Goal: Information Seeking & Learning: Check status

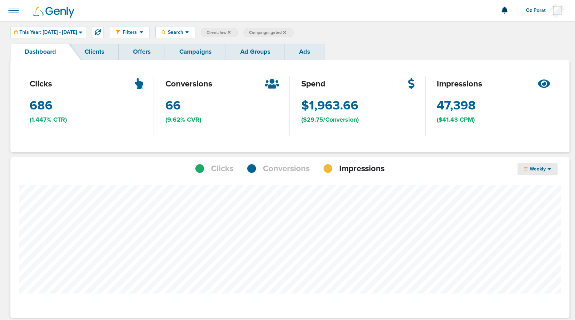
scroll to position [543, 554]
click at [192, 50] on link "Campaigns" at bounding box center [195, 52] width 61 height 16
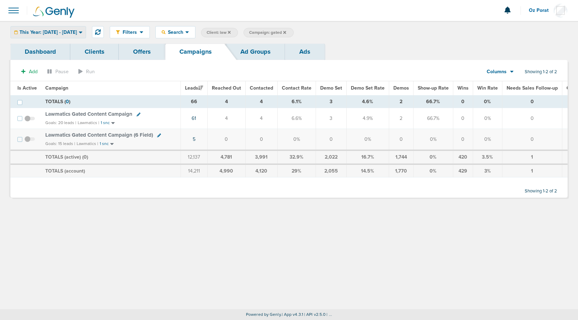
click at [77, 33] on span "This Year: [DATE] - [DATE]" at bounding box center [49, 32] width 58 height 5
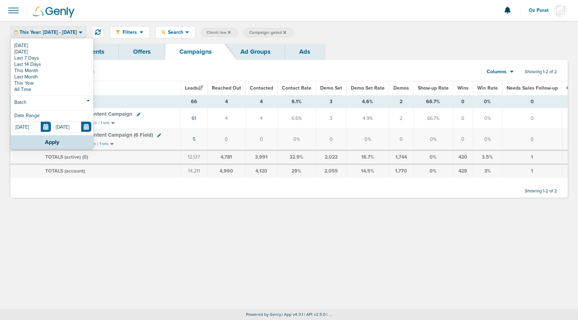
click at [286, 31] on icon at bounding box center [284, 32] width 3 height 3
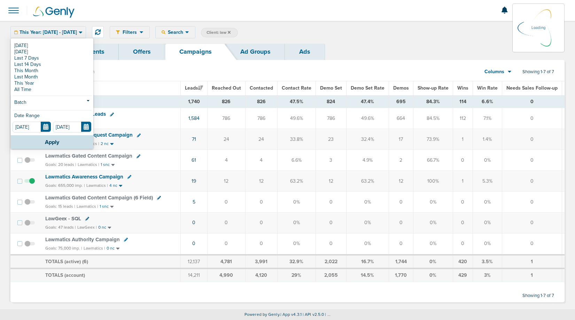
click at [297, 21] on div "Filters Active Only Settings Status Active Inactive Objectives MQL SQL Traffic …" at bounding box center [287, 32] width 575 height 23
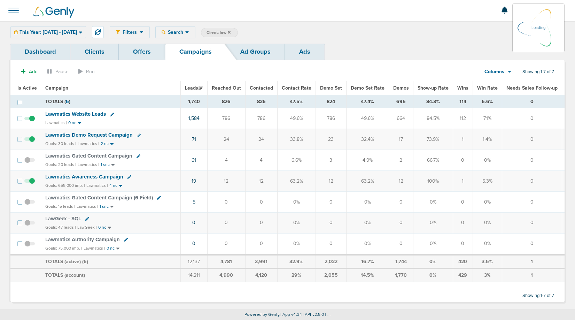
click at [44, 51] on link "Dashboard" at bounding box center [40, 52] width 60 height 16
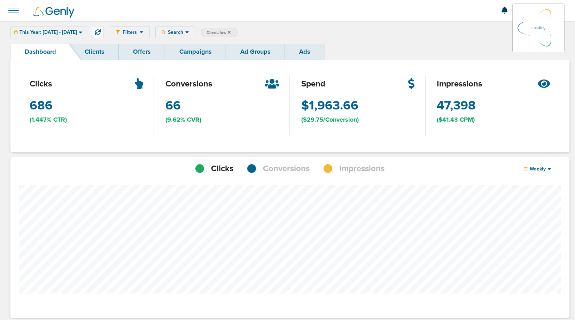
scroll to position [543, 554]
click at [273, 168] on span "Conversions" at bounding box center [286, 169] width 47 height 12
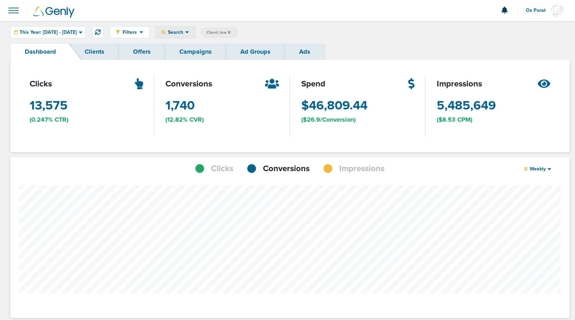
click at [185, 31] on span "Search" at bounding box center [176, 32] width 20 height 6
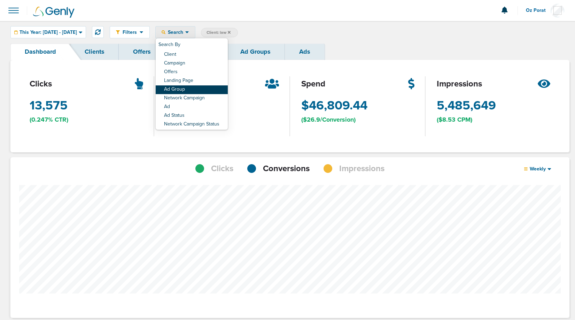
click at [201, 86] on link "Ad Group" at bounding box center [192, 89] width 72 height 9
select select "adGroupName"
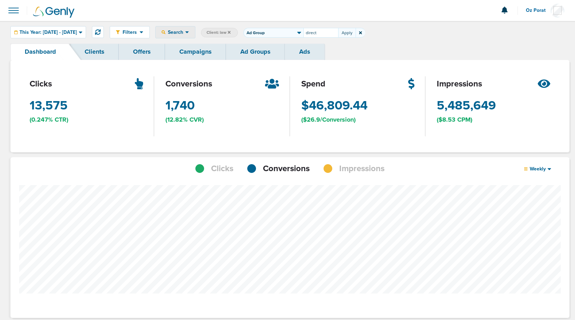
type input "direct"
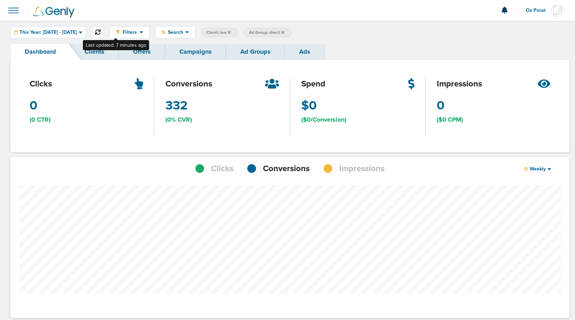
click at [101, 33] on icon at bounding box center [98, 32] width 6 height 6
click at [284, 34] on span "Ad Group: direct" at bounding box center [266, 33] width 35 height 6
select select "adGroupName"
click at [325, 37] on input "direct" at bounding box center [321, 33] width 35 height 10
click at [329, 36] on input "direct" at bounding box center [321, 33] width 35 height 10
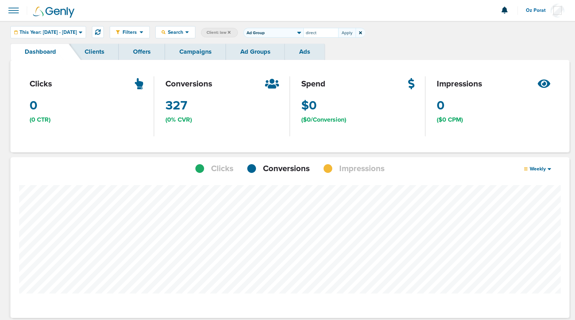
click at [329, 36] on input "direct" at bounding box center [321, 33] width 35 height 10
type input "search"
click at [185, 34] on span "Search" at bounding box center [176, 32] width 20 height 6
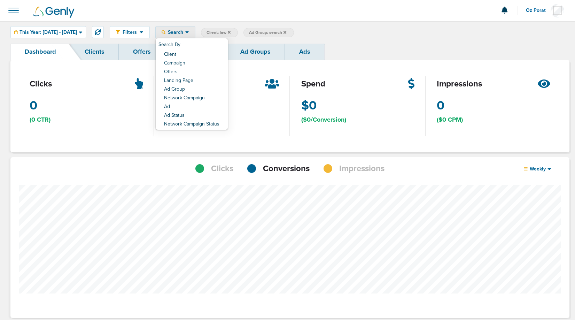
click at [286, 35] on span "Ad Group: search" at bounding box center [267, 33] width 37 height 6
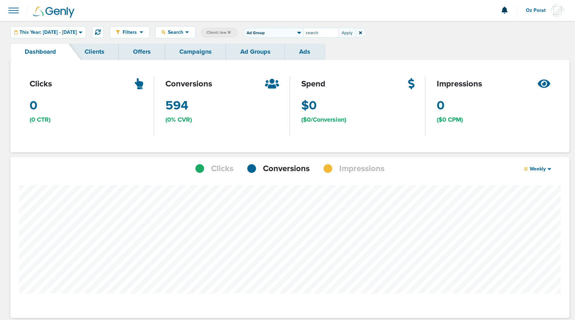
click at [334, 36] on input "search" at bounding box center [321, 33] width 35 height 10
click at [271, 31] on select "Client Campaign Offers Landing Page Ad Group Network Campaign Ad Ad Status Netw…" at bounding box center [274, 33] width 60 height 10
select select "cmpName"
click at [262, 28] on select "Client Campaign Offers Landing Page Ad Group Network Campaign Ad Ad Status Netw…" at bounding box center [274, 33] width 60 height 10
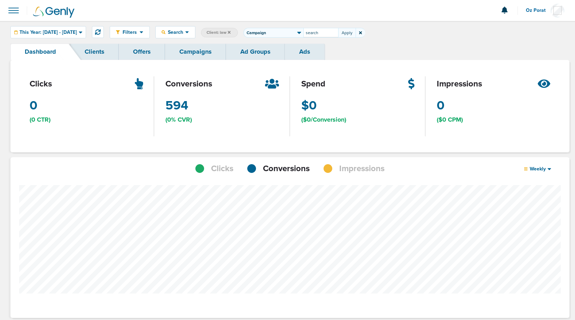
click at [338, 31] on input "search" at bounding box center [321, 33] width 35 height 10
type input "gated"
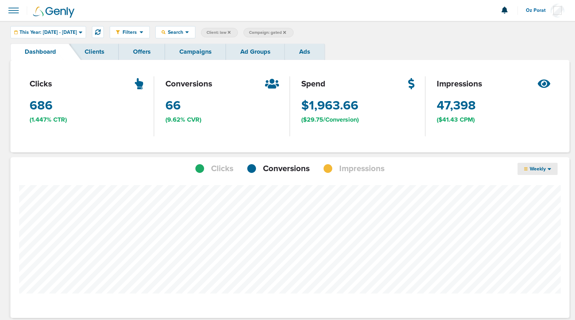
click at [549, 167] on icon at bounding box center [550, 169] width 4 height 6
click at [538, 179] on link "Daily" at bounding box center [553, 179] width 70 height 9
click at [190, 53] on link "Campaigns" at bounding box center [195, 52] width 61 height 16
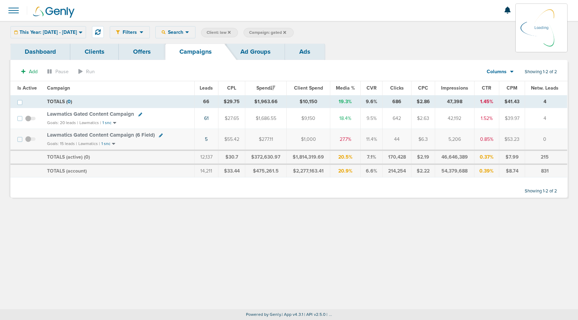
click at [286, 32] on icon at bounding box center [284, 32] width 3 height 4
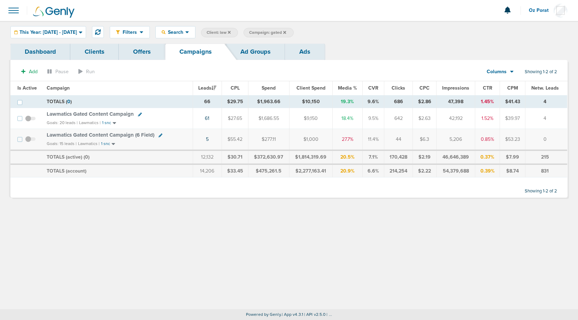
click at [286, 31] on icon at bounding box center [284, 32] width 3 height 4
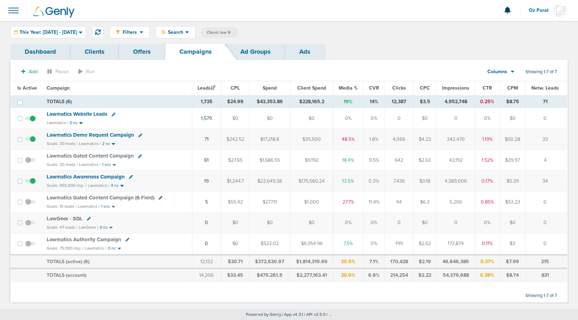
click at [50, 51] on link "Dashboard" at bounding box center [40, 52] width 60 height 16
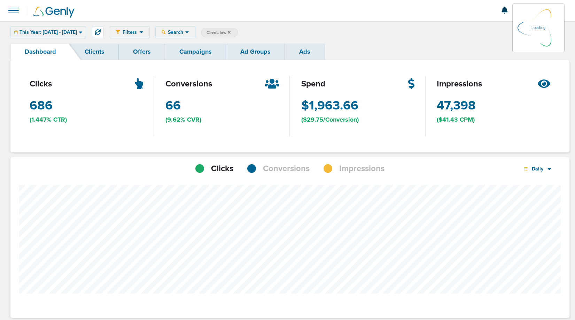
scroll to position [543, 554]
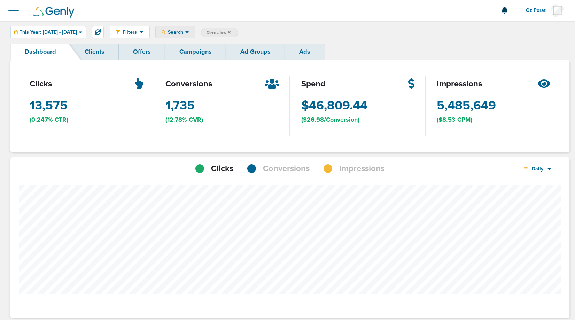
click at [189, 34] on icon at bounding box center [187, 32] width 4 height 6
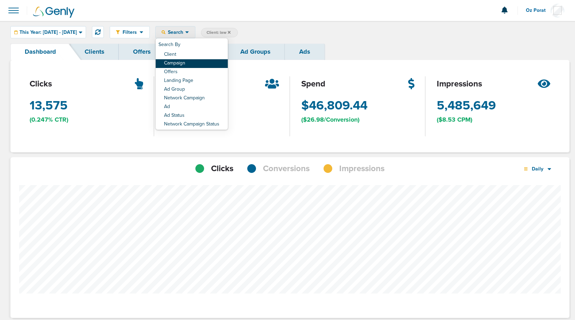
click at [204, 66] on link "Campaign" at bounding box center [192, 63] width 72 height 9
select select "cmpName"
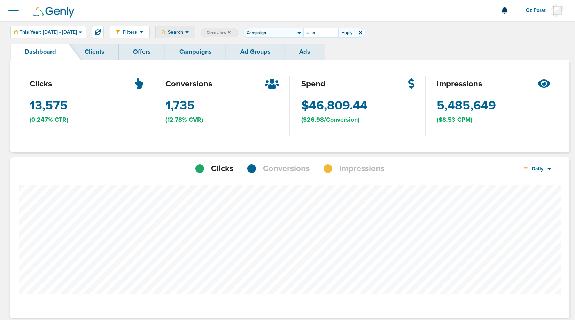
type input "gated"
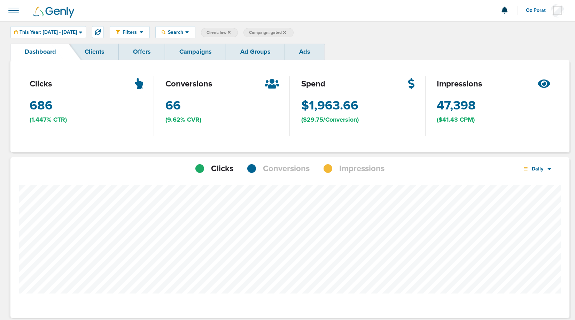
click at [287, 169] on span "Conversions" at bounding box center [286, 169] width 47 height 12
click at [551, 171] on icon at bounding box center [550, 169] width 4 height 6
drag, startPoint x: 542, startPoint y: 191, endPoint x: 542, endPoint y: 197, distance: 5.9
click at [542, 197] on div "Daily Weekly Monthly" at bounding box center [553, 188] width 70 height 26
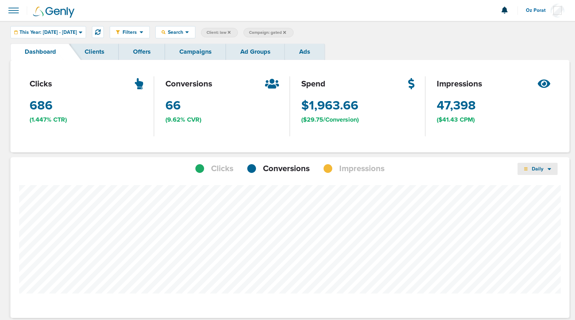
click at [543, 173] on div "Daily" at bounding box center [538, 169] width 40 height 12
click at [538, 197] on link "Monthly" at bounding box center [553, 197] width 70 height 9
click at [286, 33] on span "Campaign: gated" at bounding box center [267, 33] width 37 height 6
select select "cmpName"
click at [334, 34] on input "gated" at bounding box center [321, 33] width 35 height 10
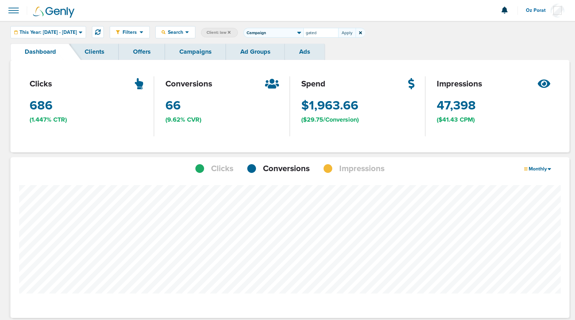
click at [334, 34] on input "gated" at bounding box center [321, 33] width 35 height 10
type input "websit"
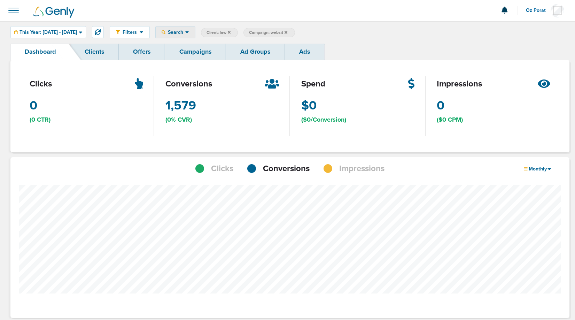
click at [185, 34] on span "Search" at bounding box center [176, 32] width 20 height 6
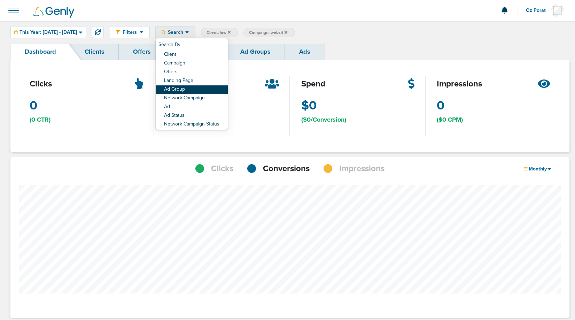
click at [200, 89] on link "Ad Group" at bounding box center [192, 89] width 72 height 9
select select "adGroupName"
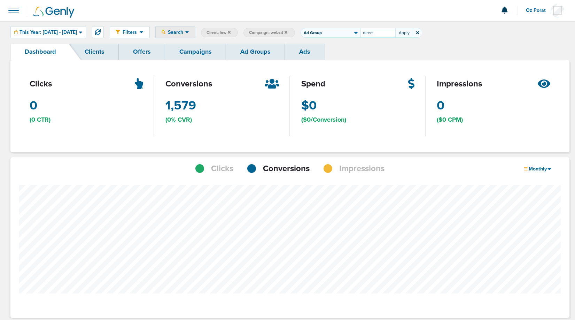
type input "direct"
click at [342, 34] on span "Ad Group: direct" at bounding box center [323, 33] width 35 height 6
select select "adGroupName"
click at [396, 35] on input "direct" at bounding box center [378, 33] width 35 height 10
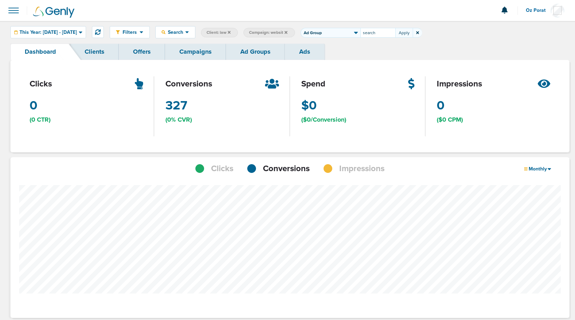
type input "search"
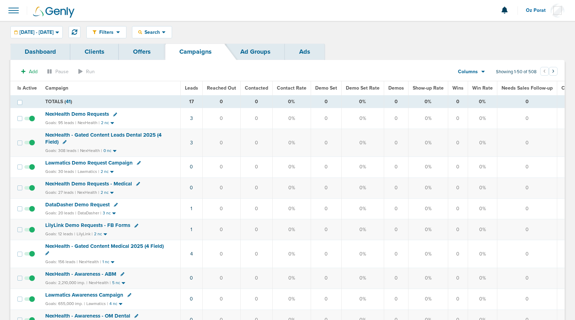
click at [190, 89] on span "Leads" at bounding box center [191, 88] width 13 height 6
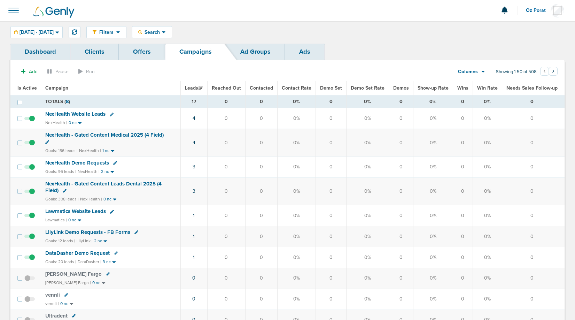
click at [465, 71] on span "Columns" at bounding box center [468, 71] width 20 height 7
click at [470, 80] on link "Media Stats" at bounding box center [488, 83] width 70 height 9
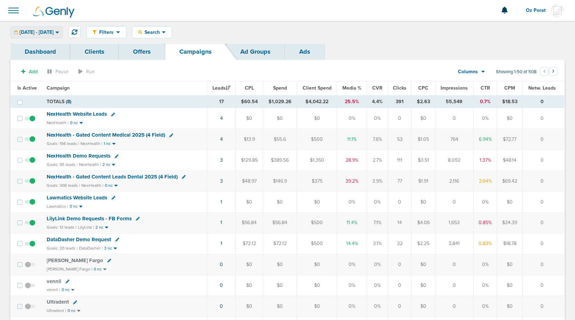
click at [44, 34] on span "10.08.2025 - 10.08.2025" at bounding box center [37, 32] width 34 height 5
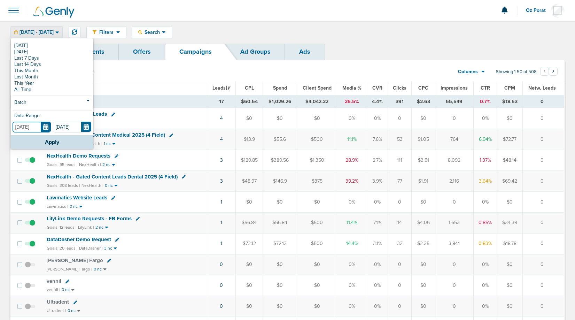
click at [49, 129] on input "[DATE]" at bounding box center [32, 127] width 38 height 11
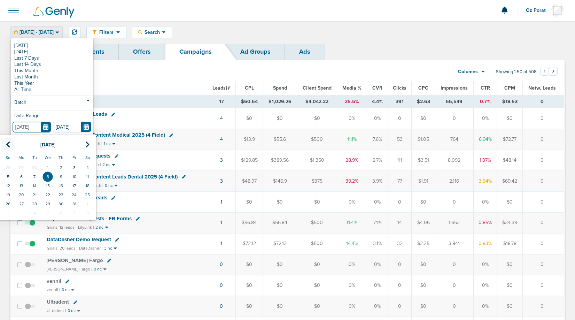
click at [9, 144] on icon at bounding box center [8, 144] width 5 height 7
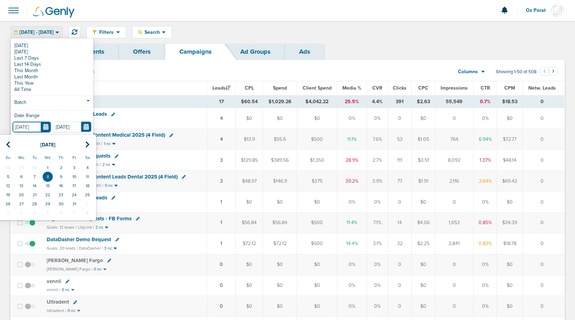
click at [47, 126] on input "[DATE]" at bounding box center [32, 127] width 38 height 11
click at [8, 202] on td "26" at bounding box center [7, 203] width 13 height 9
type input "10.26.2025"
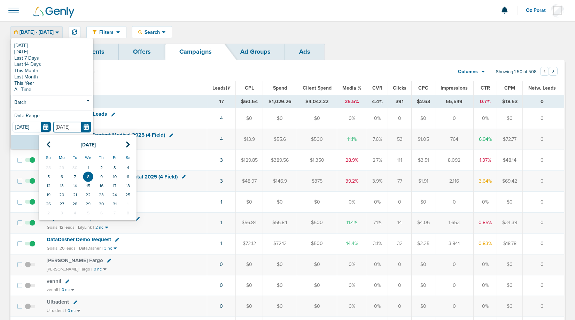
click at [86, 125] on input "[DATE]" at bounding box center [72, 127] width 38 height 11
click at [126, 202] on td "1" at bounding box center [127, 203] width 13 height 9
type input "11.01.2025"
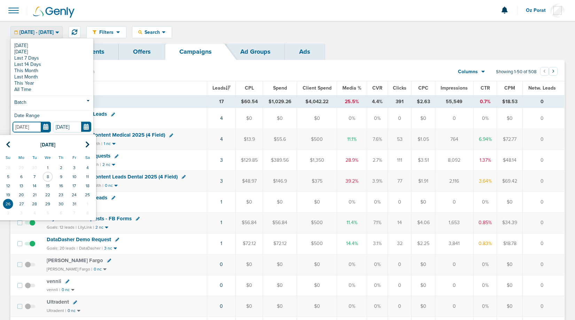
click at [46, 125] on input "10.26.2025" at bounding box center [32, 127] width 38 height 11
click at [7, 141] on icon at bounding box center [8, 144] width 5 height 7
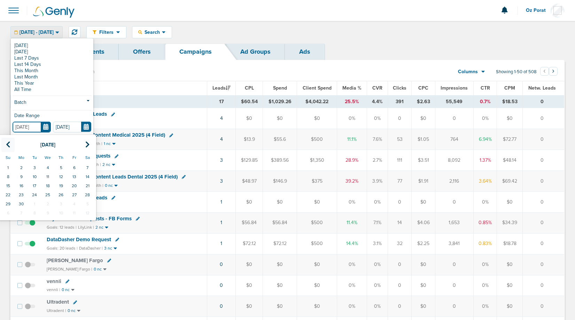
click at [7, 141] on icon at bounding box center [8, 144] width 5 height 7
click at [7, 202] on td "25" at bounding box center [7, 203] width 13 height 9
type input "05.25.2025"
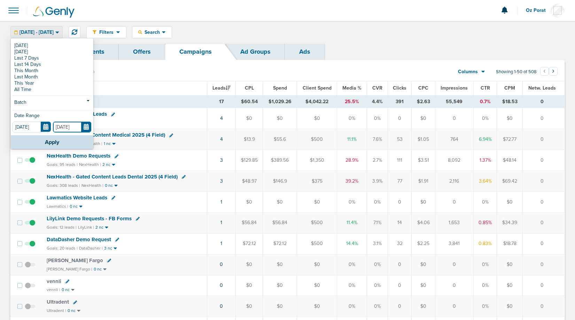
click at [86, 123] on input "11.01.2025" at bounding box center [72, 127] width 38 height 11
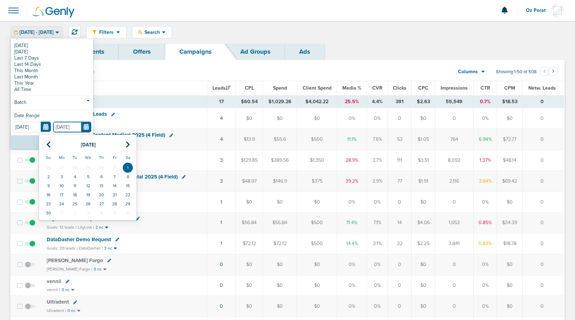
click at [46, 144] on icon at bounding box center [48, 144] width 5 height 7
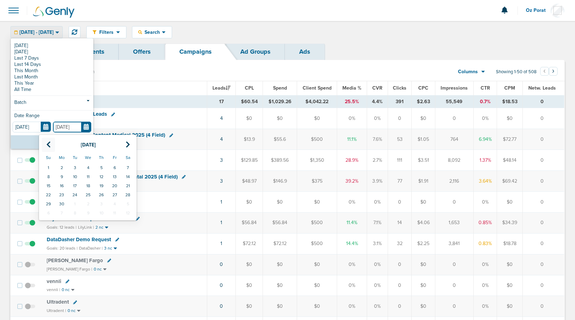
click at [46, 144] on icon at bounding box center [48, 144] width 5 height 7
click at [127, 206] on td "31" at bounding box center [127, 203] width 13 height 9
type input "05.31.2025"
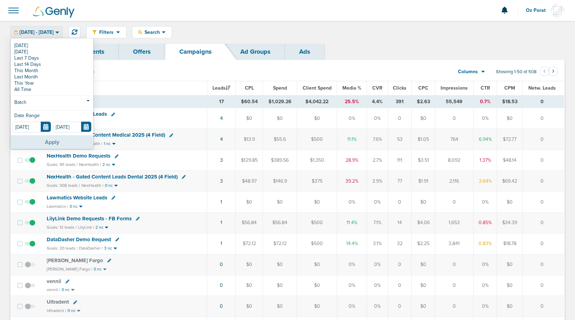
click at [43, 144] on button "Apply" at bounding box center [52, 142] width 83 height 14
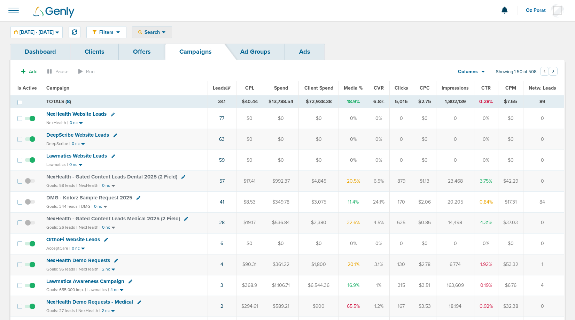
click at [162, 33] on span "Search" at bounding box center [152, 32] width 20 height 6
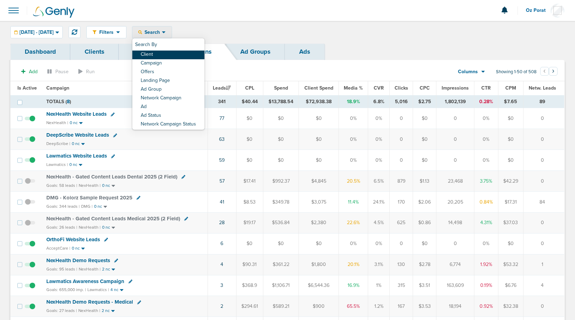
click at [178, 55] on link "Client" at bounding box center [168, 55] width 72 height 9
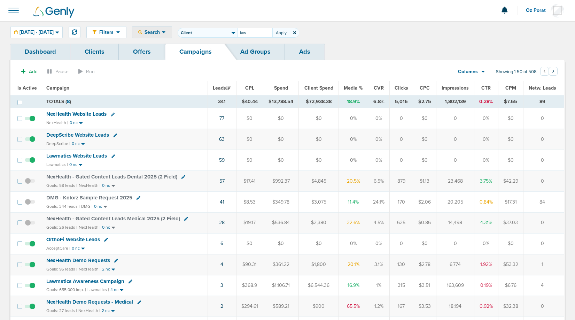
type input "law"
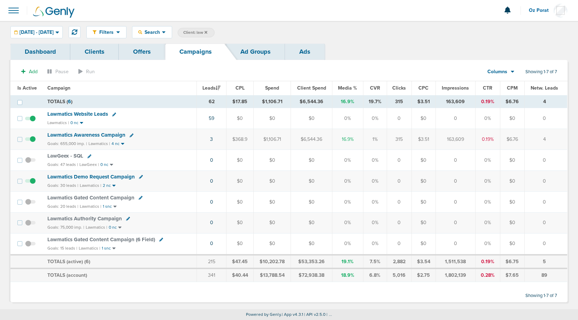
click at [79, 114] on span "Lawmatics Website Leads" at bounding box center [77, 114] width 61 height 6
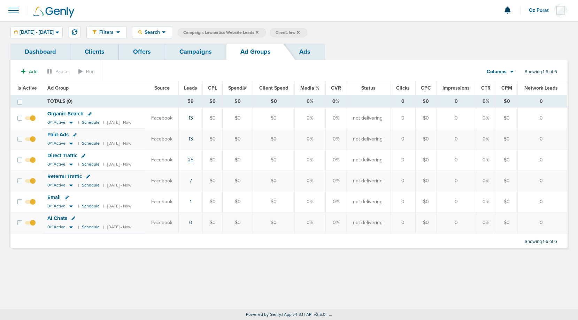
click at [193, 160] on link "25" at bounding box center [191, 160] width 6 height 6
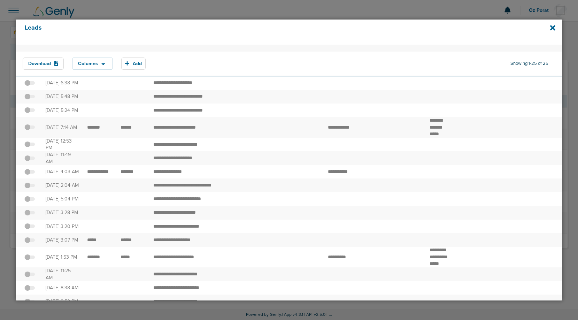
scroll to position [14, 0]
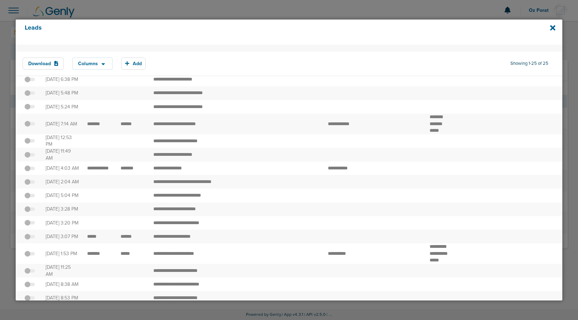
click at [29, 127] on span at bounding box center [29, 127] width 10 height 0
click at [30, 125] on input "checkbox" at bounding box center [30, 125] width 0 height 0
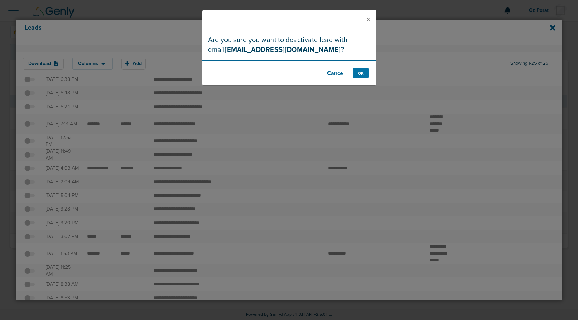
click at [371, 75] on footer "Cancel OK" at bounding box center [289, 72] width 174 height 25
click at [360, 72] on button "OK" at bounding box center [361, 73] width 16 height 11
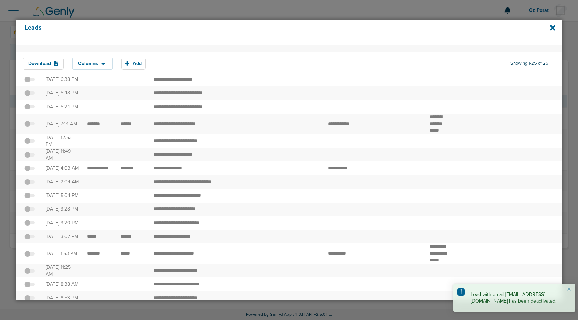
click at [32, 172] on span at bounding box center [29, 172] width 10 height 0
click at [30, 169] on input "checkbox" at bounding box center [30, 169] width 0 height 0
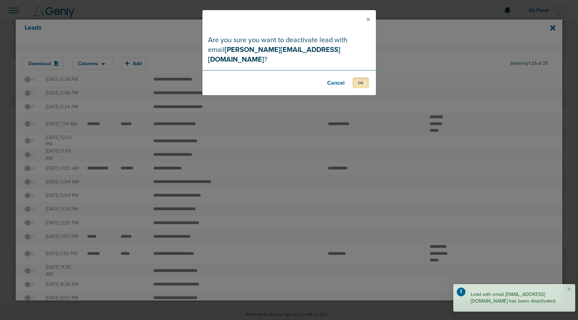
click at [362, 77] on button "OK" at bounding box center [361, 82] width 16 height 11
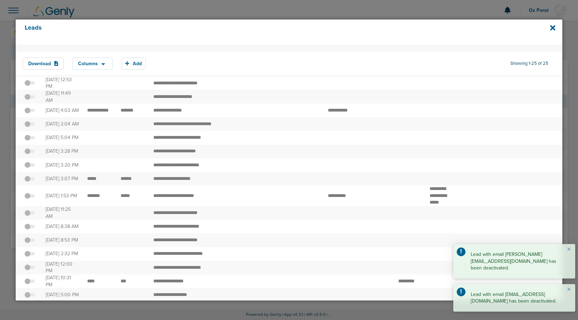
scroll to position [79, 0]
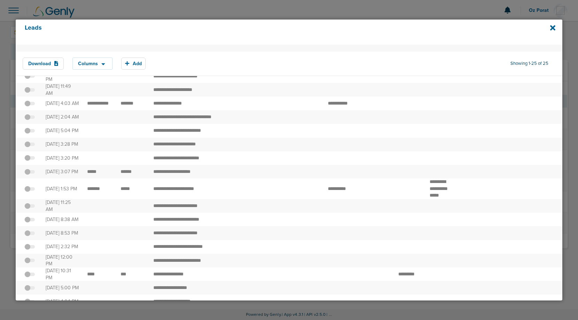
click at [33, 175] on span at bounding box center [29, 175] width 10 height 0
click at [30, 173] on input "checkbox" at bounding box center [30, 173] width 0 height 0
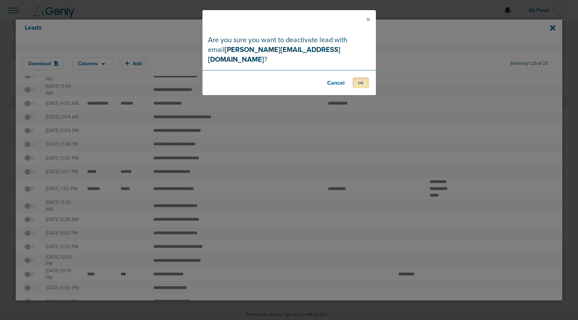
click at [363, 77] on button "OK" at bounding box center [361, 82] width 16 height 11
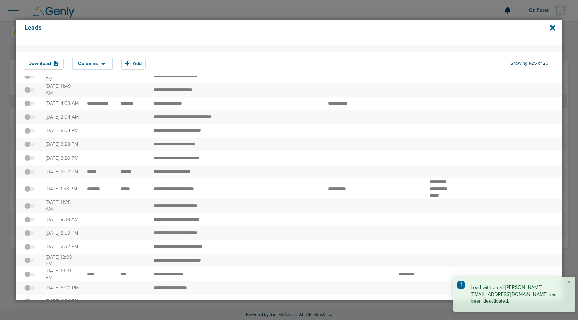
click at [29, 192] on span at bounding box center [29, 192] width 10 height 0
click at [30, 190] on input "checkbox" at bounding box center [30, 190] width 0 height 0
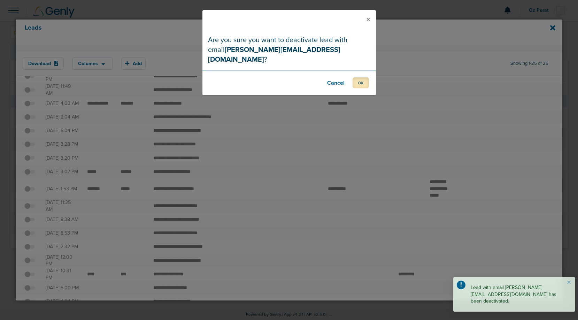
click at [357, 77] on button "OK" at bounding box center [361, 82] width 16 height 11
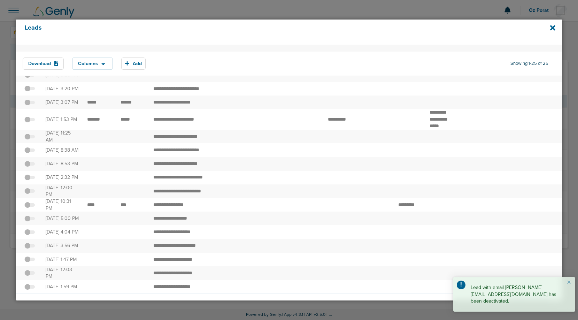
scroll to position [164, 0]
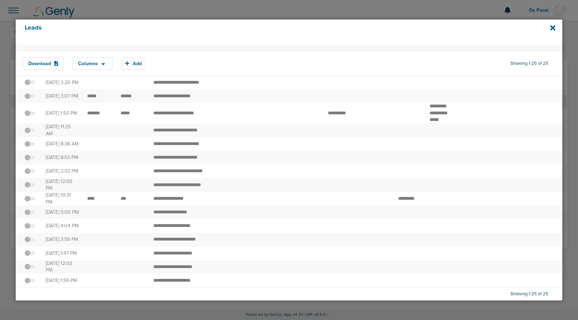
click at [30, 195] on label at bounding box center [29, 198] width 10 height 7
click at [30, 200] on input "checkbox" at bounding box center [30, 200] width 0 height 0
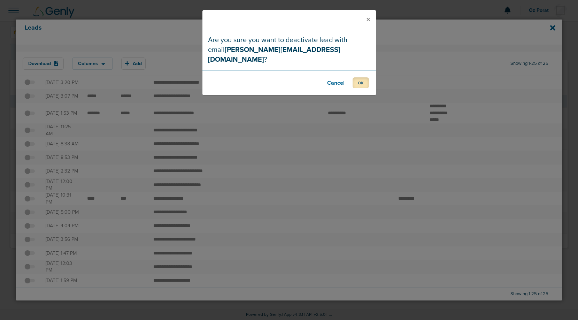
click at [361, 77] on button "OK" at bounding box center [361, 82] width 16 height 11
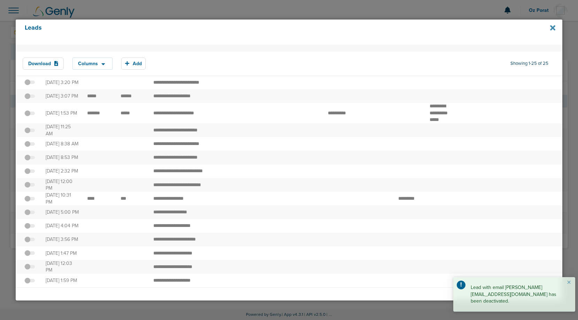
click at [553, 27] on icon at bounding box center [552, 27] width 5 height 5
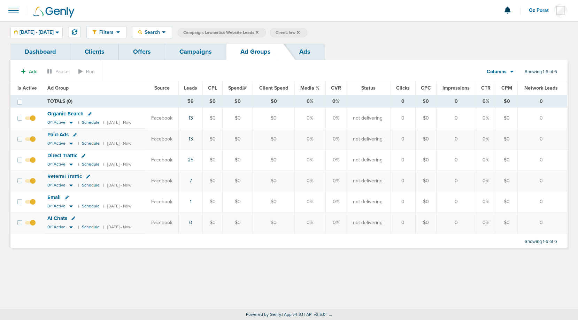
click at [192, 52] on link "Campaigns" at bounding box center [195, 52] width 61 height 16
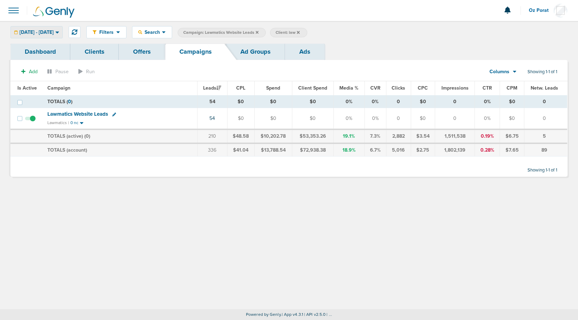
click at [53, 34] on span "05.25.2025 - 05.31.2025" at bounding box center [37, 32] width 34 height 5
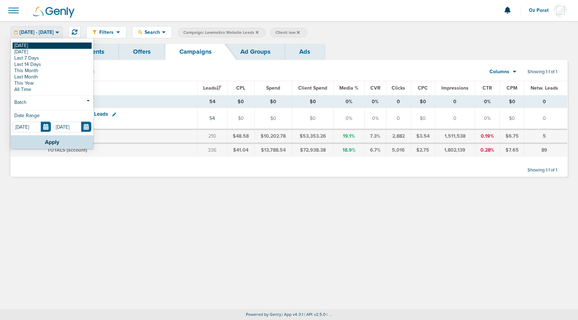
click at [33, 48] on link "[DATE]" at bounding box center [52, 46] width 79 height 6
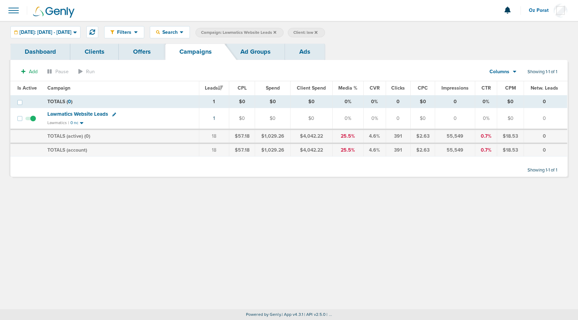
click at [317, 32] on icon at bounding box center [316, 32] width 3 height 3
click at [276, 31] on icon at bounding box center [275, 32] width 3 height 3
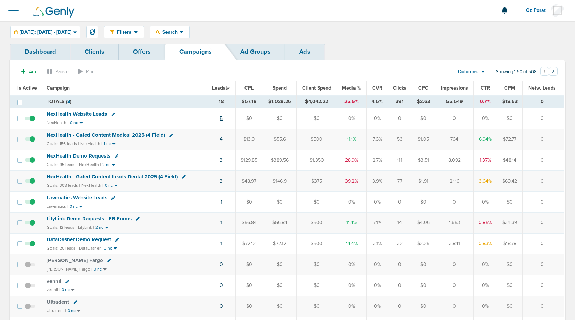
click at [222, 119] on link "5" at bounding box center [221, 118] width 3 height 6
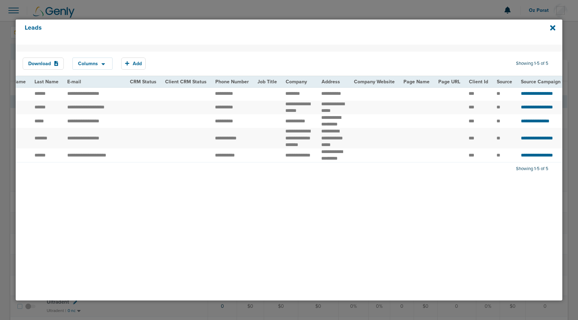
scroll to position [0, 90]
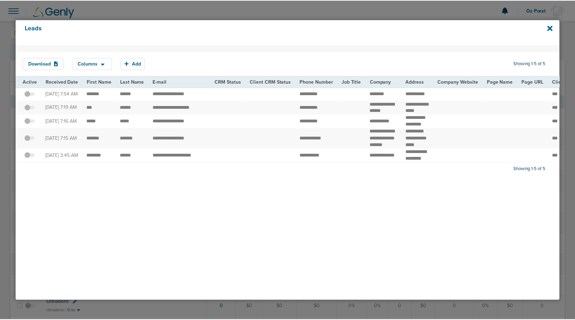
scroll to position [0, 90]
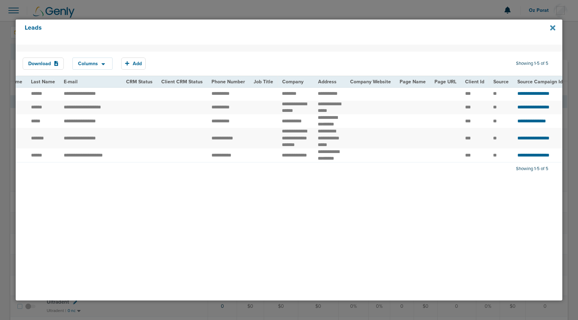
click at [554, 30] on icon at bounding box center [552, 27] width 5 height 5
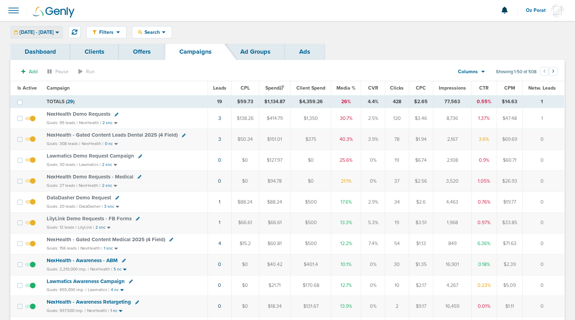
click at [54, 33] on span "10.08.2025 - 10.08.2025" at bounding box center [37, 32] width 34 height 5
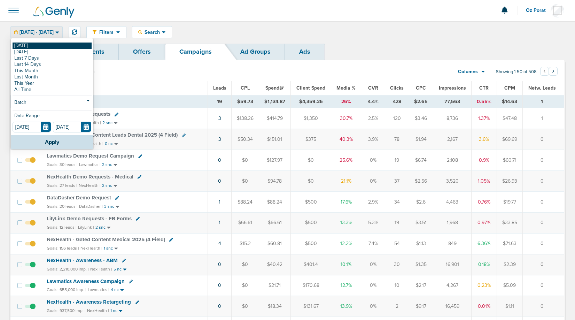
click at [40, 44] on link "[DATE]" at bounding box center [52, 46] width 79 height 6
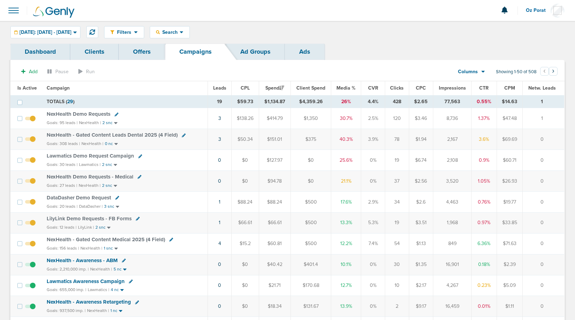
click at [223, 86] on span "Leads" at bounding box center [219, 88] width 13 height 6
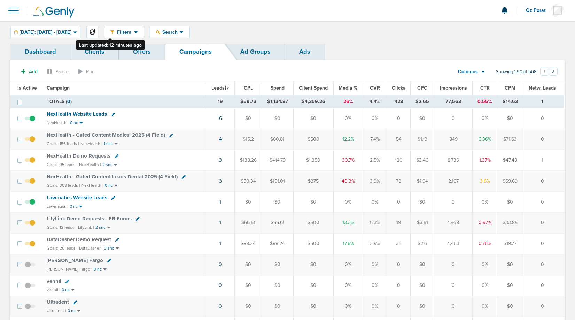
click at [95, 29] on icon at bounding box center [93, 32] width 6 height 6
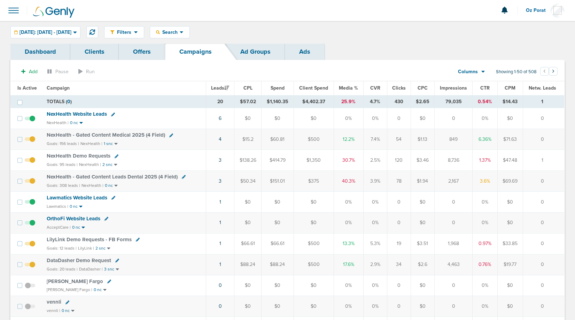
click at [74, 219] on span "OrthoFi Website Leads" at bounding box center [74, 218] width 54 height 6
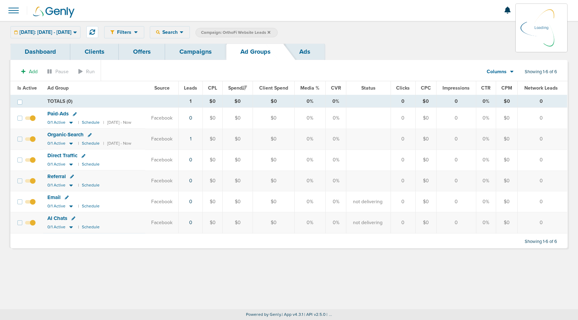
click at [66, 30] on div "Today: 10.08.2025 - 10.08.2025 Today Yesterday Last 7 Days Last 14 Days This Mo…" at bounding box center [45, 32] width 70 height 12
click at [66, 30] on span "[DATE]: [DATE] - [DATE]" at bounding box center [46, 32] width 52 height 5
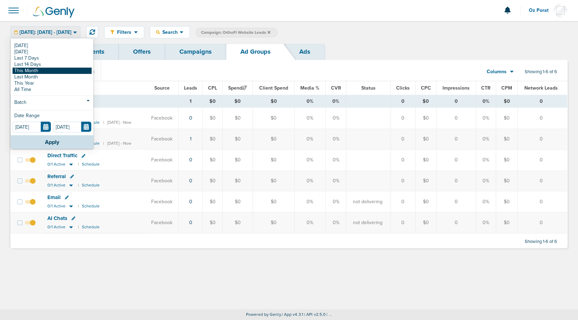
click at [40, 72] on link "This Month" at bounding box center [52, 71] width 79 height 6
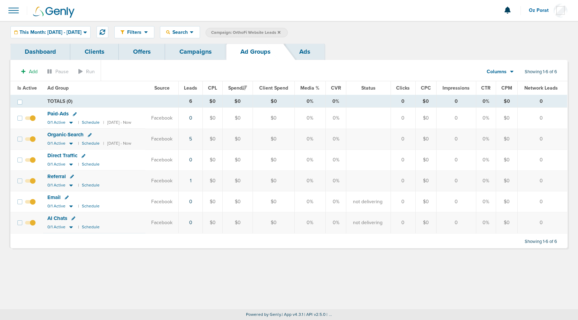
click at [44, 55] on link "Dashboard" at bounding box center [40, 52] width 60 height 16
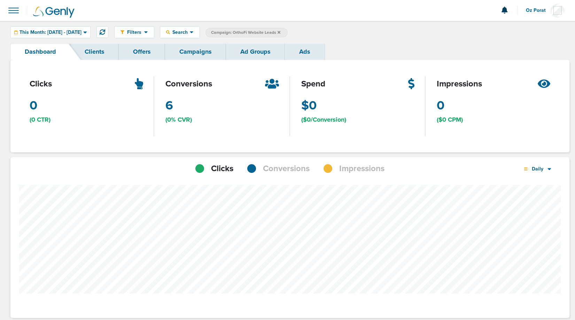
scroll to position [543, 554]
click at [82, 34] on span "This Month: [DATE] - [DATE]" at bounding box center [51, 32] width 62 height 5
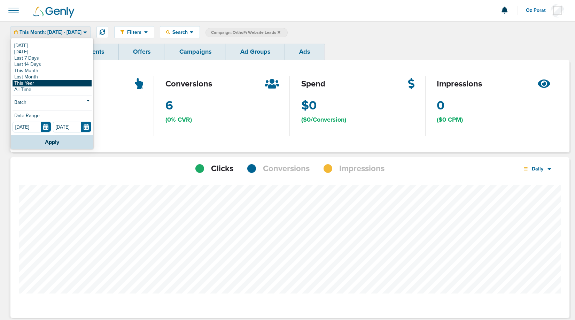
click at [58, 83] on link "This Year" at bounding box center [52, 83] width 79 height 6
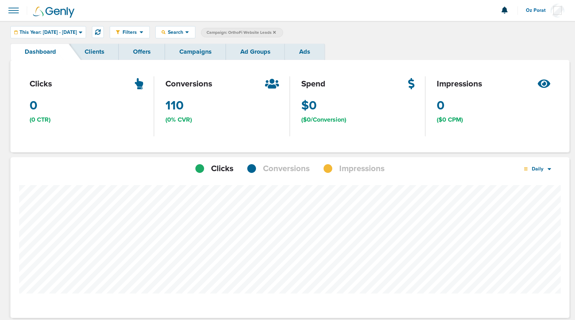
click at [288, 172] on span "Conversions" at bounding box center [286, 169] width 47 height 12
click at [548, 169] on icon at bounding box center [550, 169] width 4 height 6
click at [540, 197] on link "Monthly" at bounding box center [553, 197] width 70 height 9
click at [541, 173] on div "Monthly" at bounding box center [538, 169] width 40 height 12
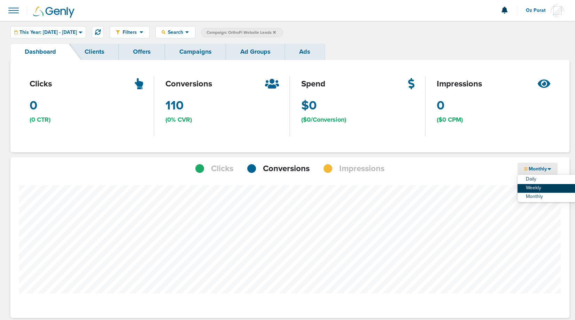
click at [544, 188] on link "Weekly" at bounding box center [553, 188] width 70 height 9
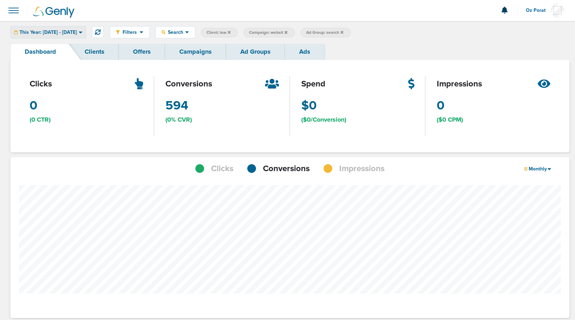
click at [69, 35] on div "This Year: [DATE] - [DATE]" at bounding box center [48, 32] width 75 height 12
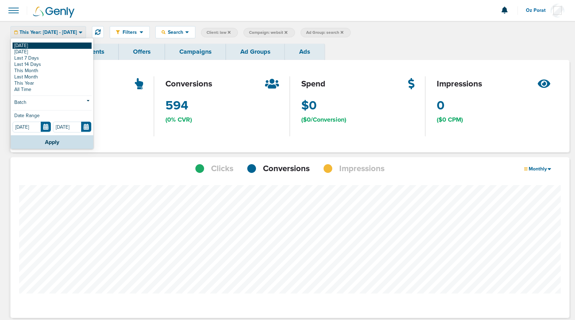
click at [44, 47] on link "[DATE]" at bounding box center [52, 46] width 79 height 6
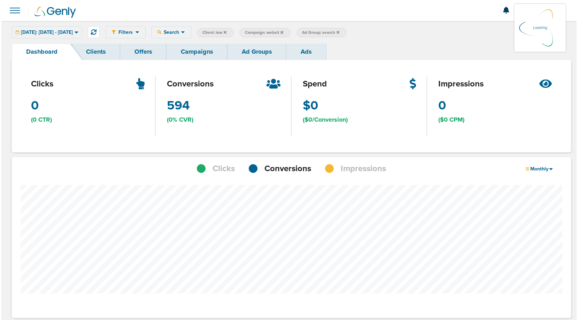
scroll to position [348005, 347943]
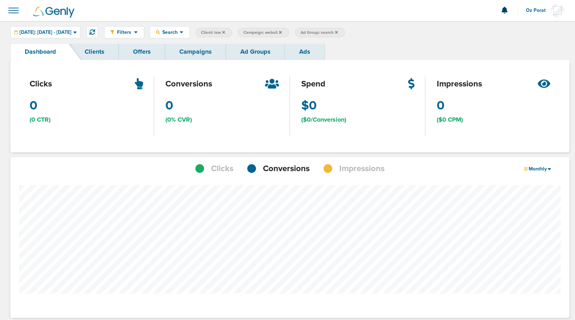
click at [197, 54] on link "Campaigns" at bounding box center [195, 52] width 61 height 16
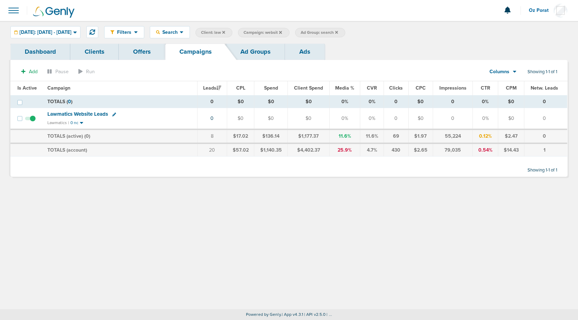
click at [345, 32] on label "Ad Group: search" at bounding box center [320, 32] width 50 height 9
click at [338, 31] on icon at bounding box center [336, 32] width 3 height 4
click at [289, 32] on label "Campaign: websit" at bounding box center [263, 32] width 51 height 9
click at [282, 32] on icon at bounding box center [280, 32] width 3 height 3
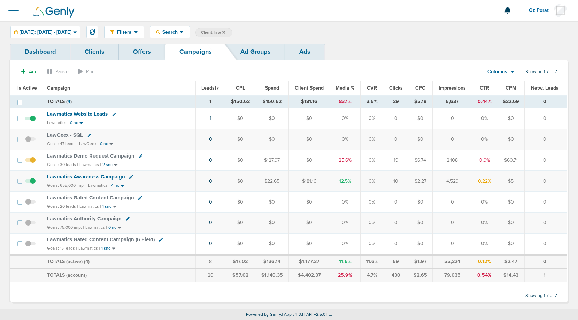
click at [225, 31] on icon at bounding box center [223, 32] width 3 height 3
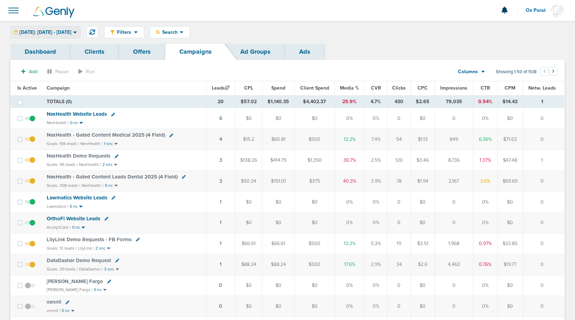
click at [71, 35] on span "[DATE]: [DATE] - [DATE]" at bounding box center [46, 32] width 52 height 5
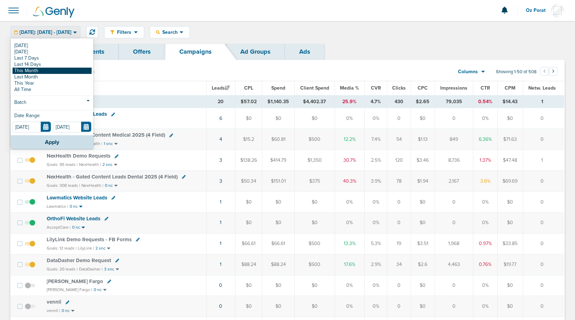
click at [57, 72] on link "This Month" at bounding box center [52, 71] width 79 height 6
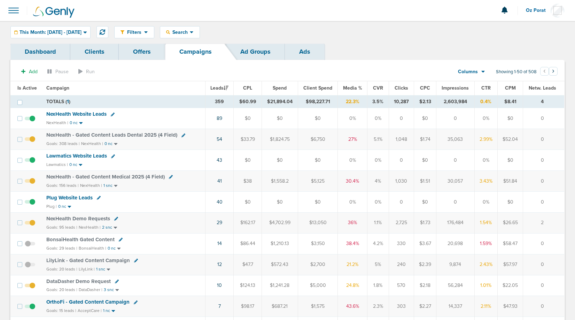
click at [79, 157] on span "Lawmatics Website Leads" at bounding box center [76, 156] width 61 height 6
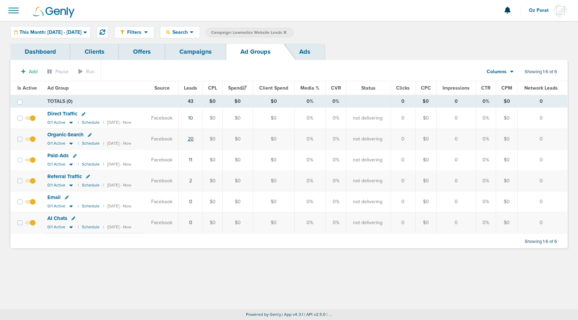
click at [194, 139] on link "20" at bounding box center [191, 139] width 6 height 6
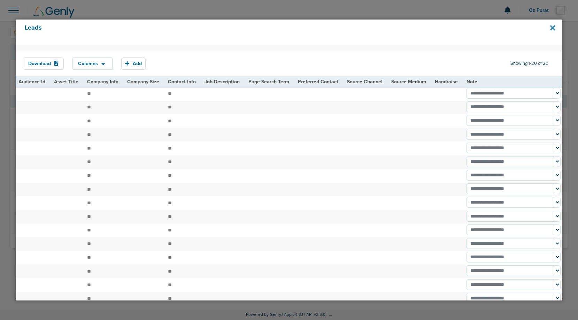
click at [551, 25] on icon at bounding box center [552, 27] width 5 height 5
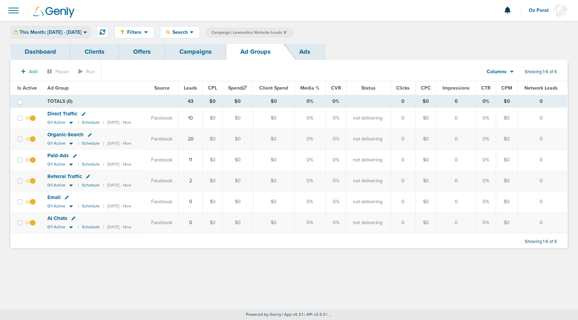
click at [71, 32] on span "This Month: [DATE] - [DATE]" at bounding box center [51, 32] width 62 height 5
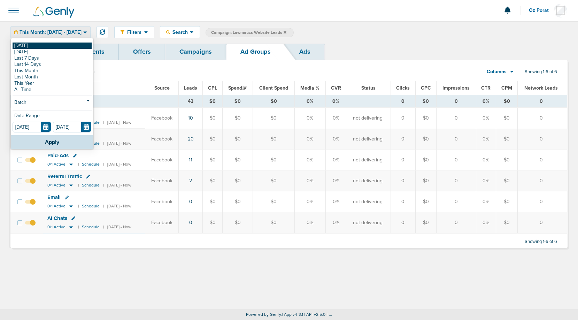
click at [46, 44] on link "[DATE]" at bounding box center [52, 46] width 79 height 6
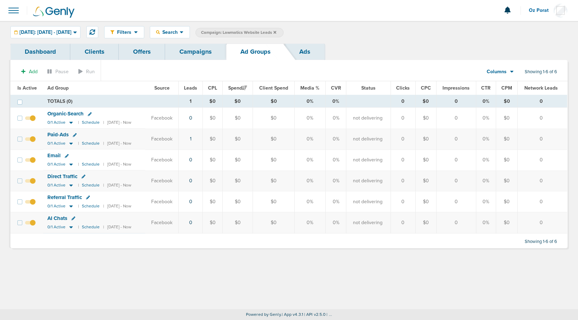
click at [200, 55] on link "Campaigns" at bounding box center [195, 52] width 61 height 16
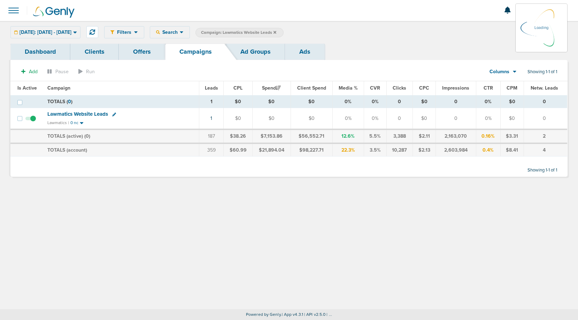
click at [276, 32] on icon at bounding box center [275, 32] width 3 height 3
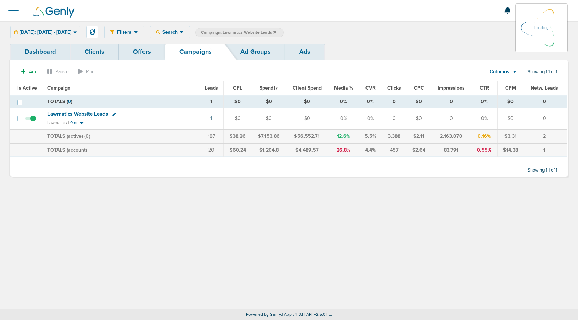
click at [276, 32] on icon at bounding box center [275, 32] width 3 height 3
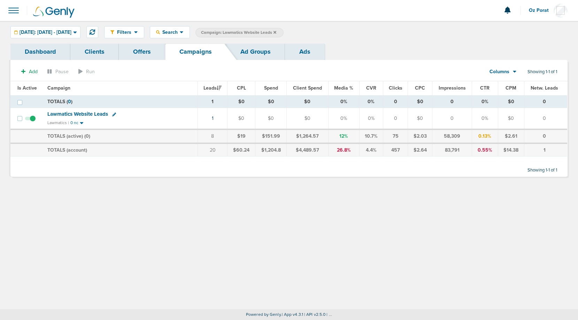
click at [276, 32] on icon at bounding box center [275, 32] width 3 height 3
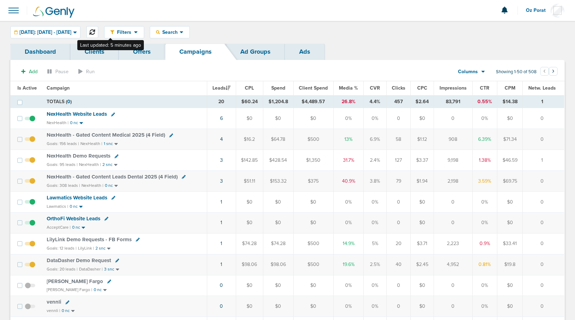
click at [98, 35] on button at bounding box center [92, 32] width 12 height 12
click at [95, 31] on icon at bounding box center [93, 32] width 6 height 6
click at [95, 33] on icon at bounding box center [93, 32] width 6 height 6
click at [220, 202] on link "2" at bounding box center [220, 202] width 3 height 6
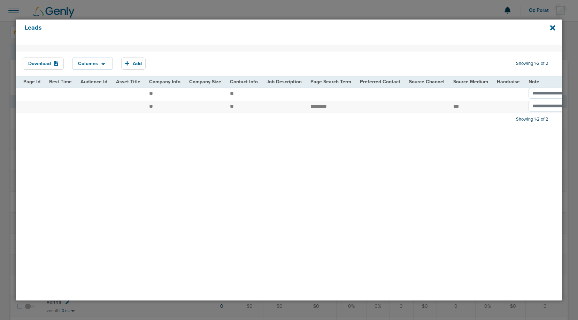
scroll to position [0, 819]
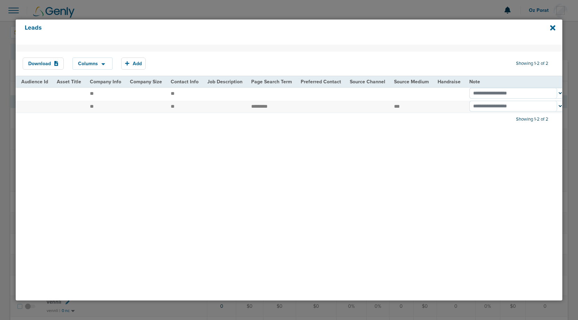
click at [549, 29] on div "Leads" at bounding box center [289, 32] width 547 height 25
click at [551, 29] on icon at bounding box center [552, 27] width 5 height 5
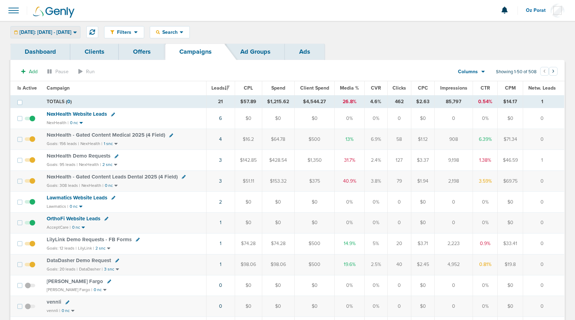
click at [60, 30] on span "[DATE]: [DATE] - [DATE]" at bounding box center [46, 32] width 52 height 5
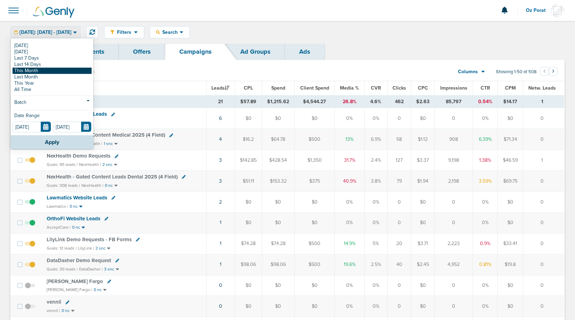
click at [43, 68] on link "This Month" at bounding box center [52, 71] width 79 height 6
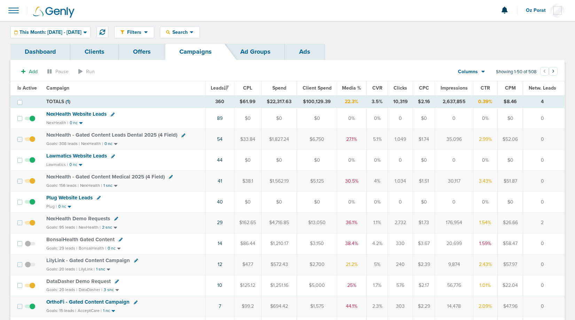
click at [94, 158] on span "Lawmatics Website Leads" at bounding box center [76, 156] width 61 height 6
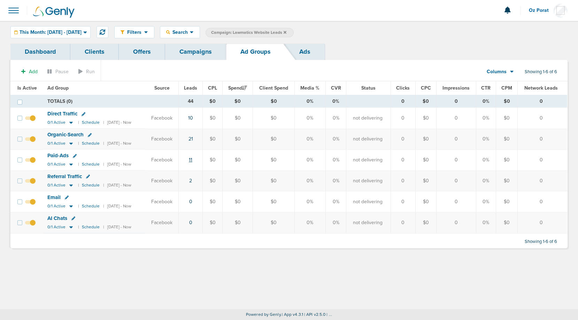
click at [192, 160] on link "11" at bounding box center [190, 160] width 3 height 6
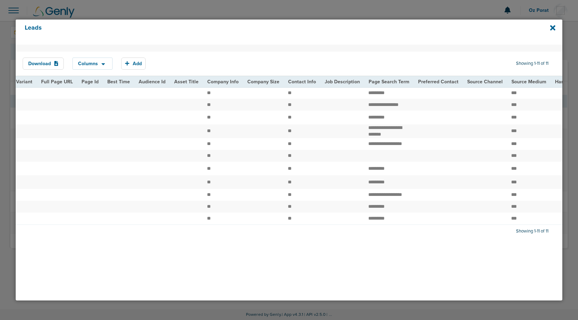
scroll to position [0, 707]
drag, startPoint x: 350, startPoint y: 135, endPoint x: 379, endPoint y: 139, distance: 29.3
click at [379, 138] on td "**********" at bounding box center [386, 131] width 49 height 14
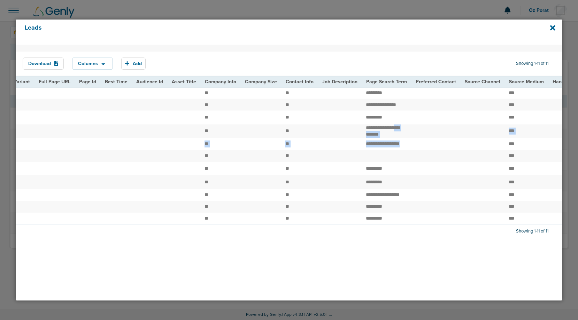
drag, startPoint x: 390, startPoint y: 150, endPoint x: 351, endPoint y: 135, distance: 42.5
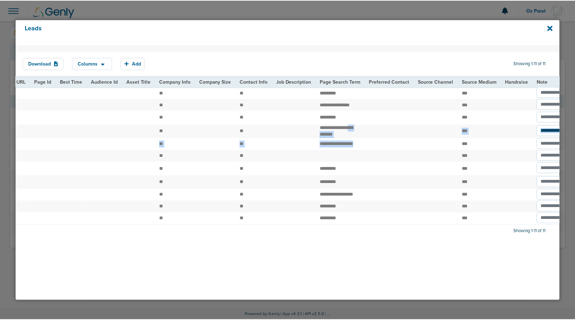
scroll to position [0, 756]
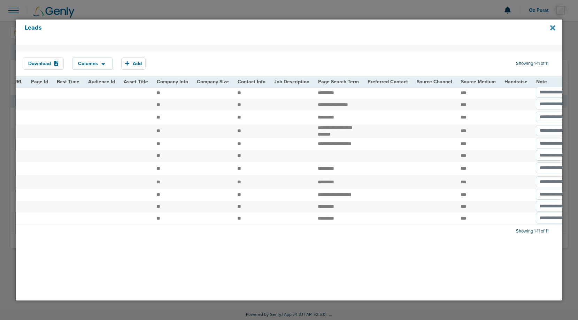
click at [552, 26] on icon at bounding box center [552, 27] width 5 height 5
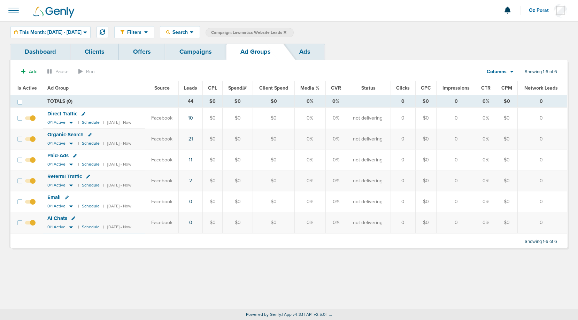
click at [508, 69] on div "Columns" at bounding box center [496, 71] width 31 height 7
click at [504, 90] on link "Sales Performance" at bounding box center [516, 92] width 70 height 9
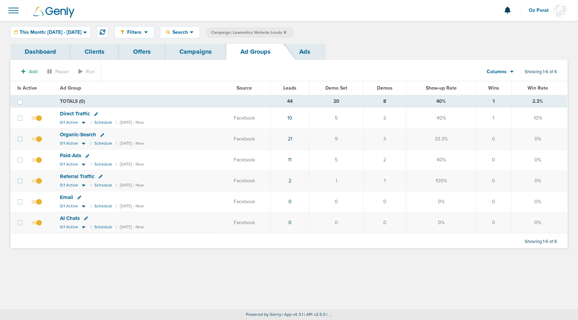
click at [196, 47] on link "Campaigns" at bounding box center [195, 52] width 61 height 16
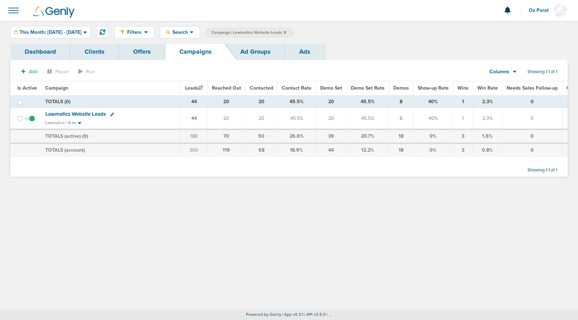
click at [286, 31] on icon at bounding box center [285, 32] width 3 height 3
